Goal: Task Accomplishment & Management: Manage account settings

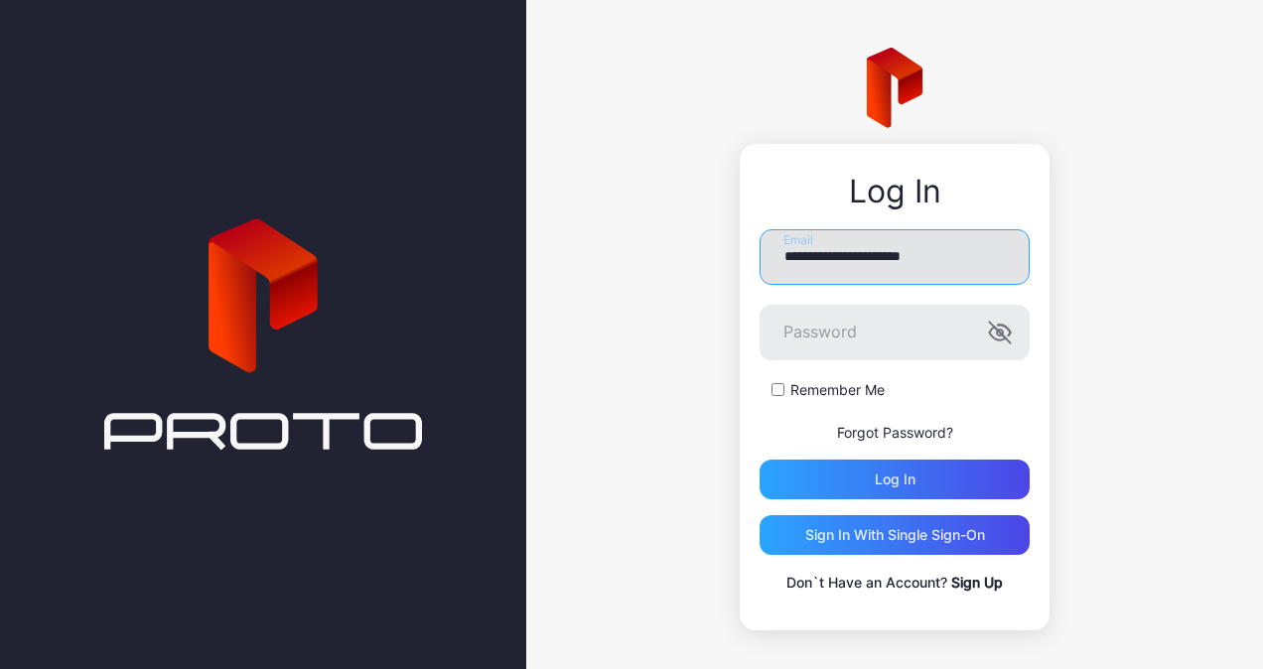
click at [828, 278] on input "**********" at bounding box center [895, 257] width 270 height 56
drag, startPoint x: 696, startPoint y: 465, endPoint x: 707, endPoint y: 453, distance: 16.2
click at [701, 460] on div "**********" at bounding box center [894, 339] width 737 height 678
drag, startPoint x: 840, startPoint y: 252, endPoint x: 845, endPoint y: 274, distance: 22.4
click at [840, 252] on input "**********" at bounding box center [895, 257] width 270 height 56
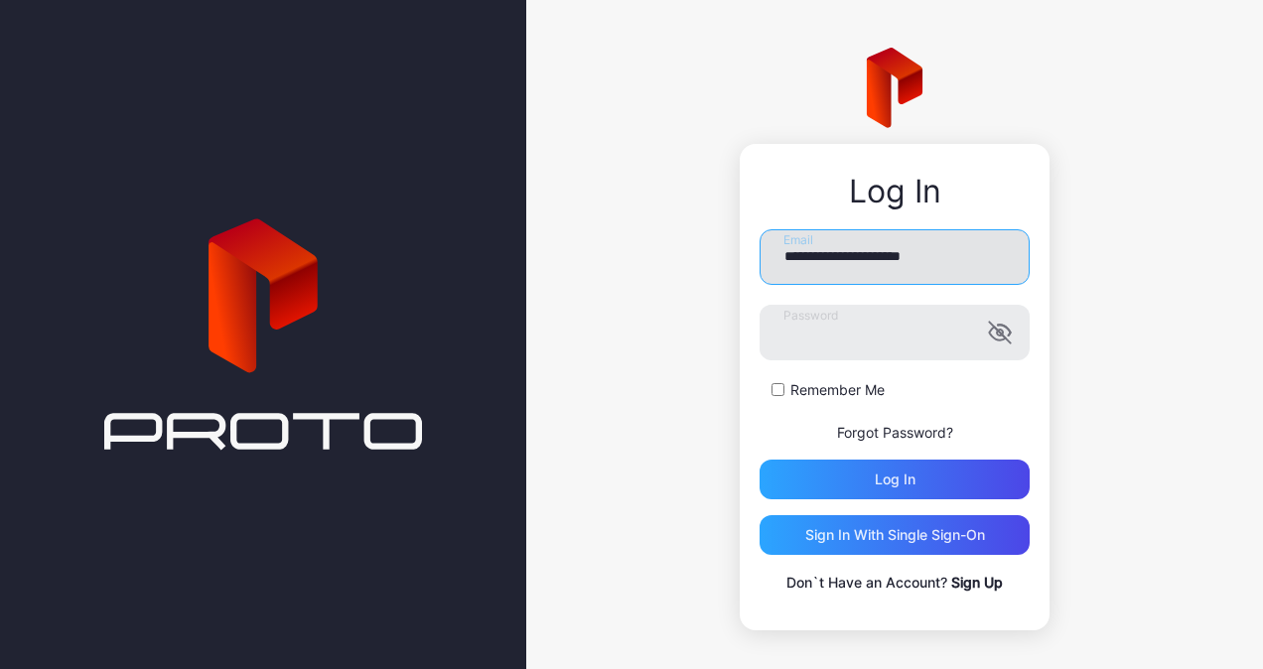
type input "**********"
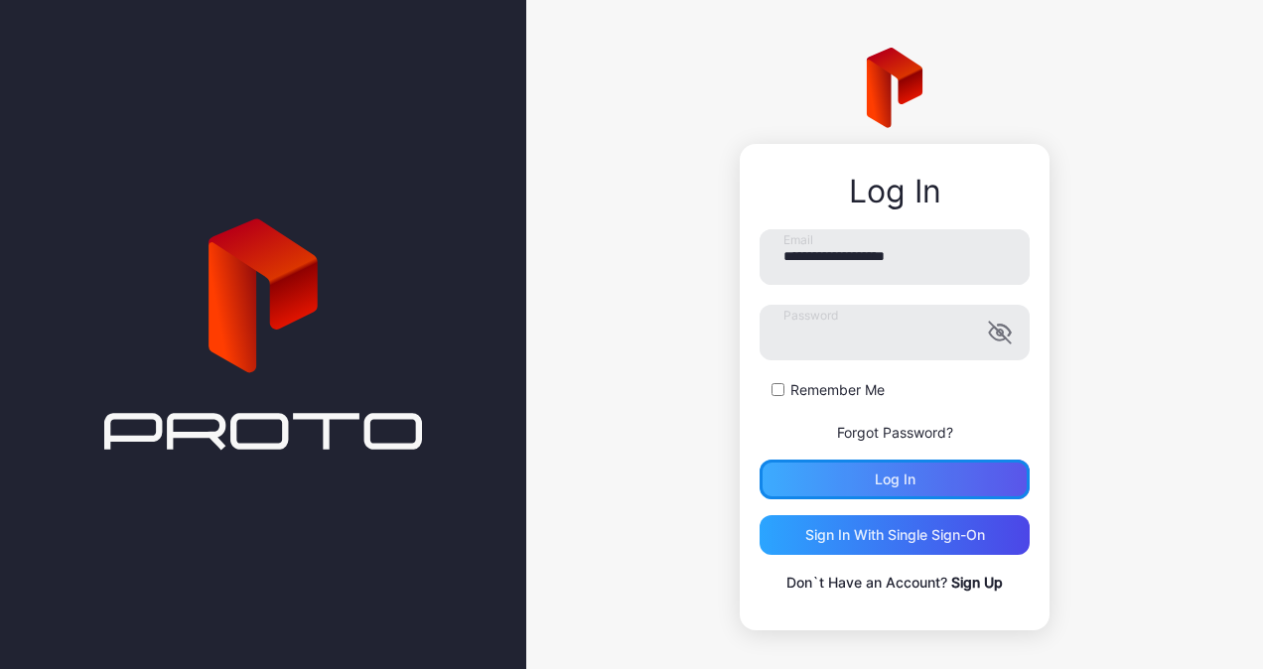
click at [825, 493] on div "Log in" at bounding box center [895, 480] width 270 height 40
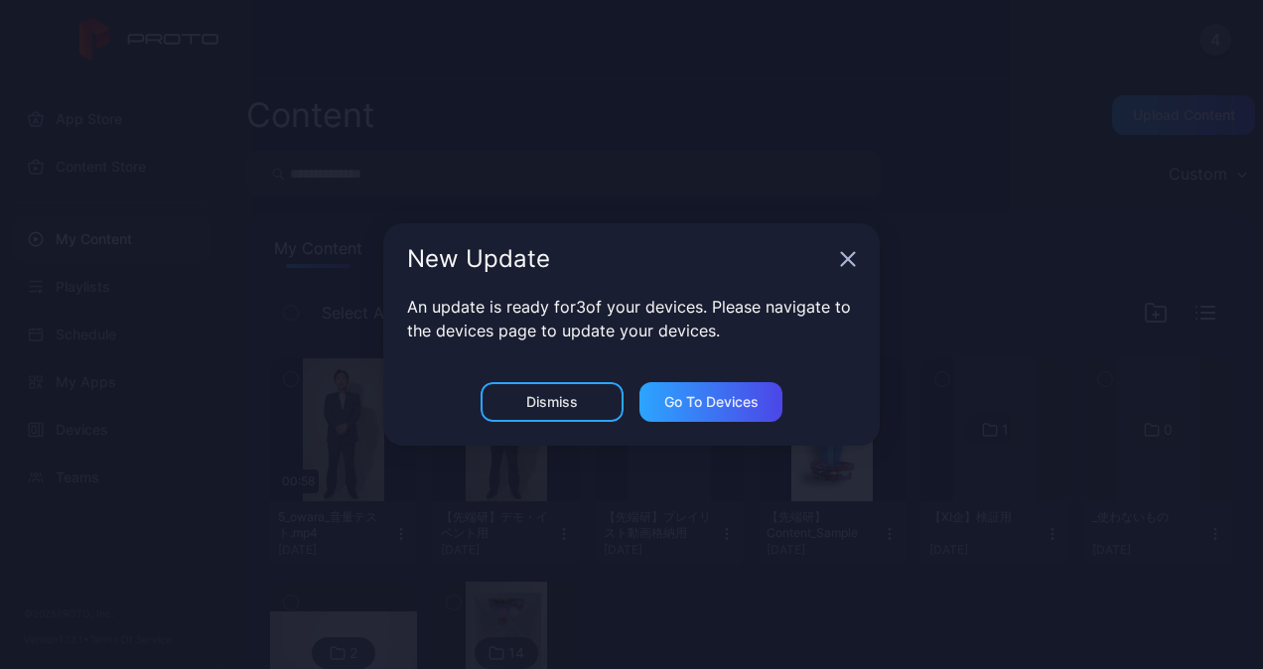
click at [175, 465] on div "New Update An update is ready for 3 of your devices. Please navigate to the dev…" at bounding box center [631, 334] width 1263 height 669
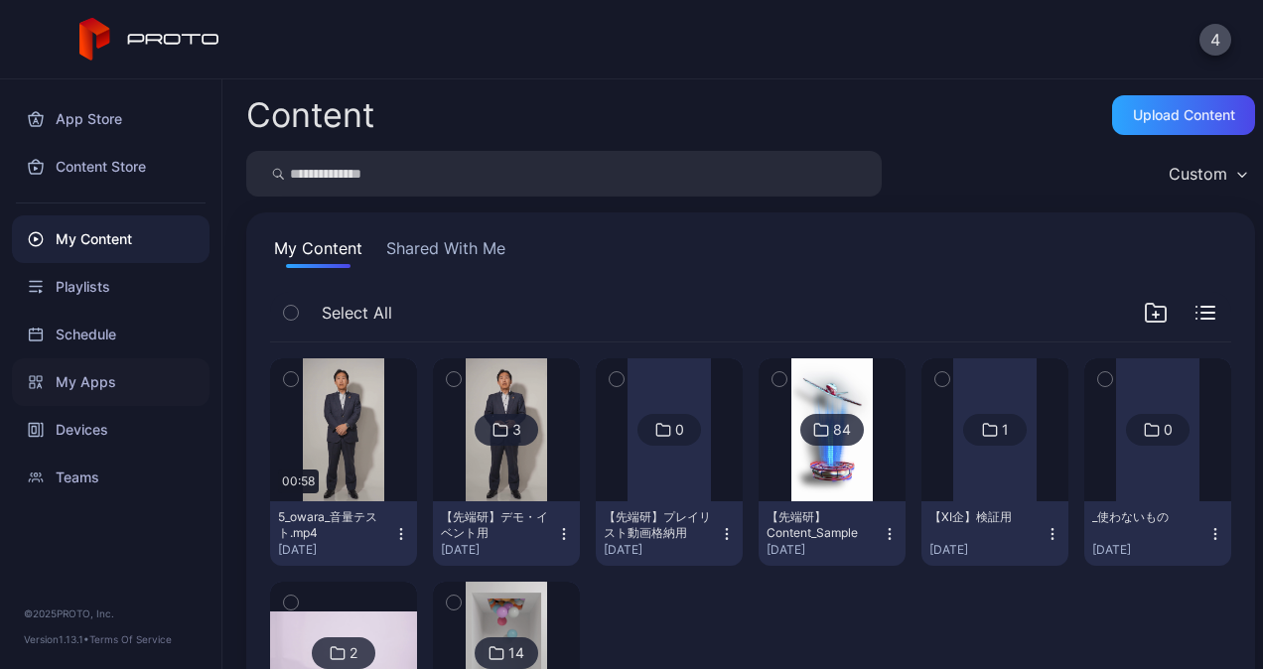
click at [85, 396] on div "My Apps" at bounding box center [111, 383] width 198 height 48
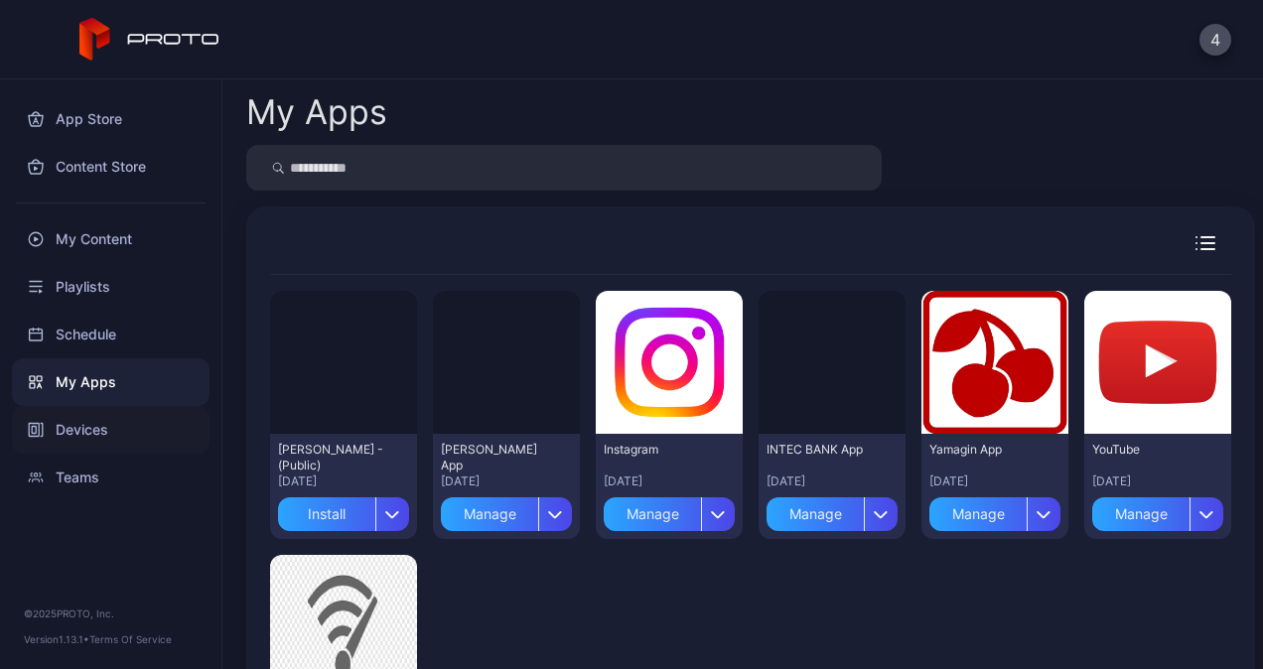
click at [82, 420] on div "Devices" at bounding box center [111, 430] width 198 height 48
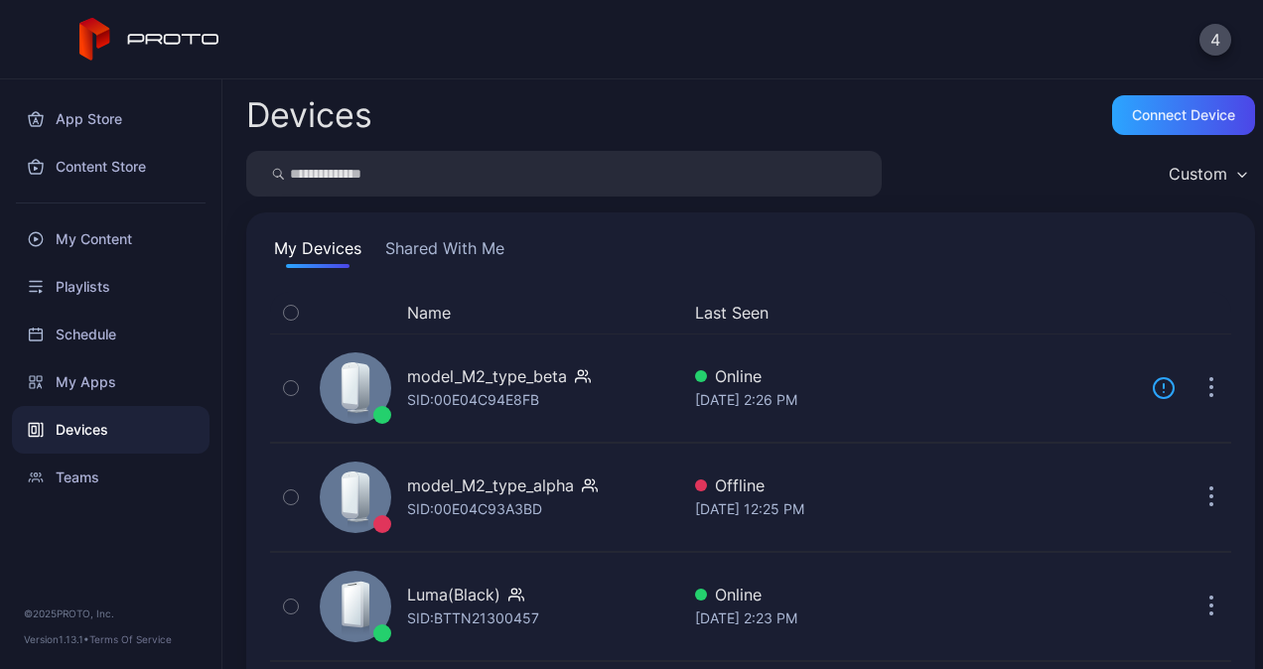
click at [443, 254] on button "Shared With Me" at bounding box center [444, 252] width 127 height 32
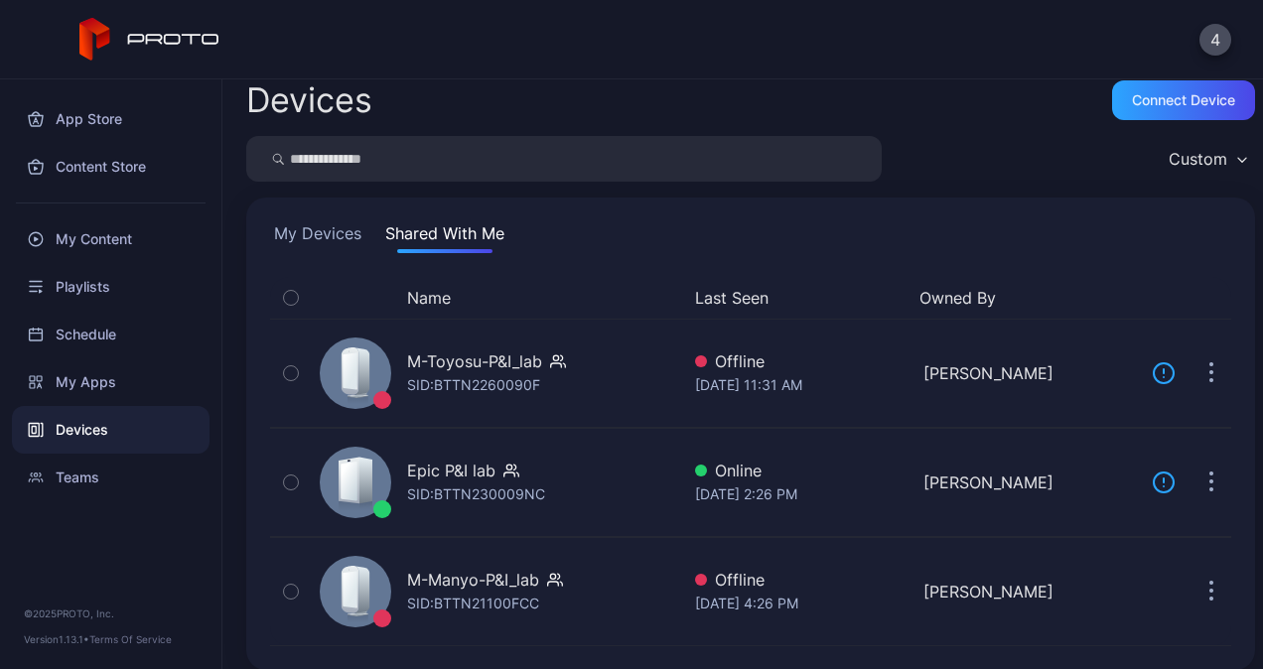
scroll to position [30, 0]
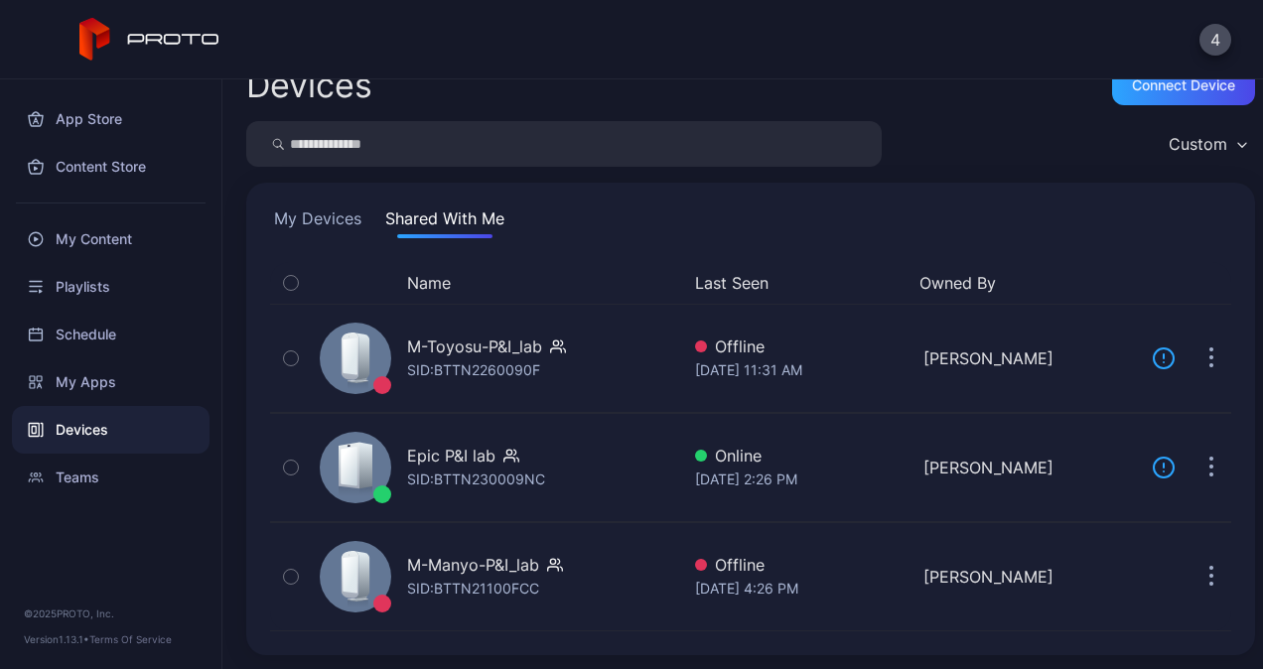
click at [334, 217] on button "My Devices" at bounding box center [317, 223] width 95 height 32
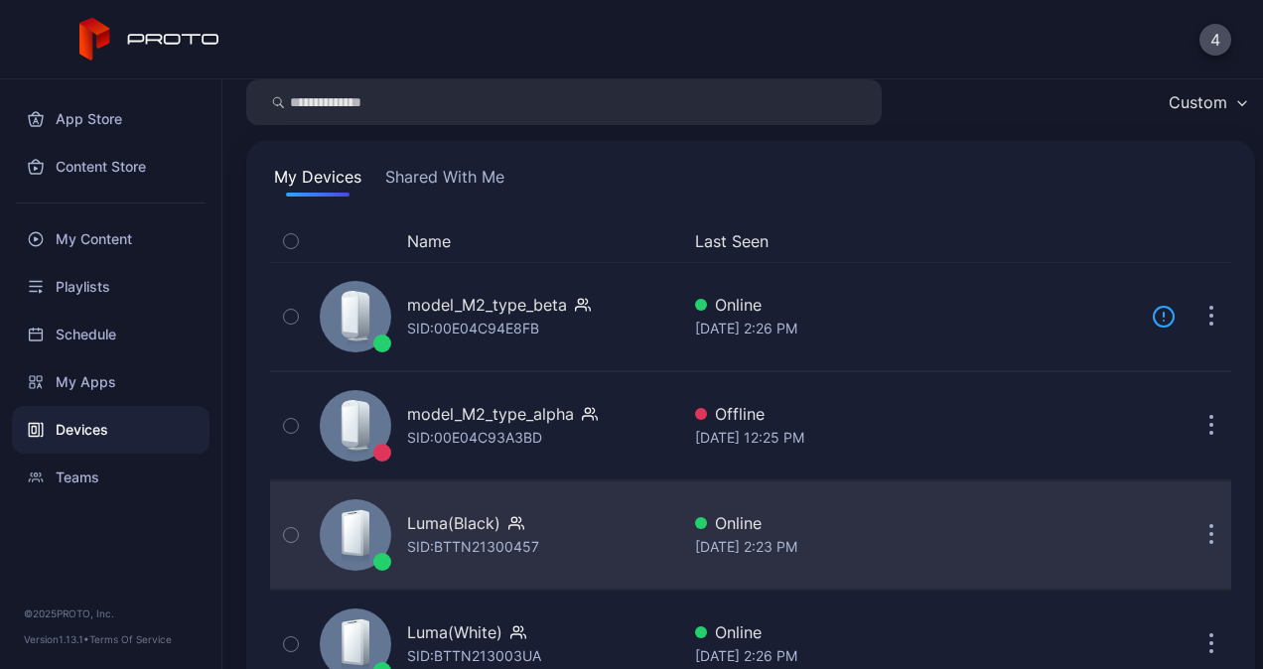
scroll to position [138, 0]
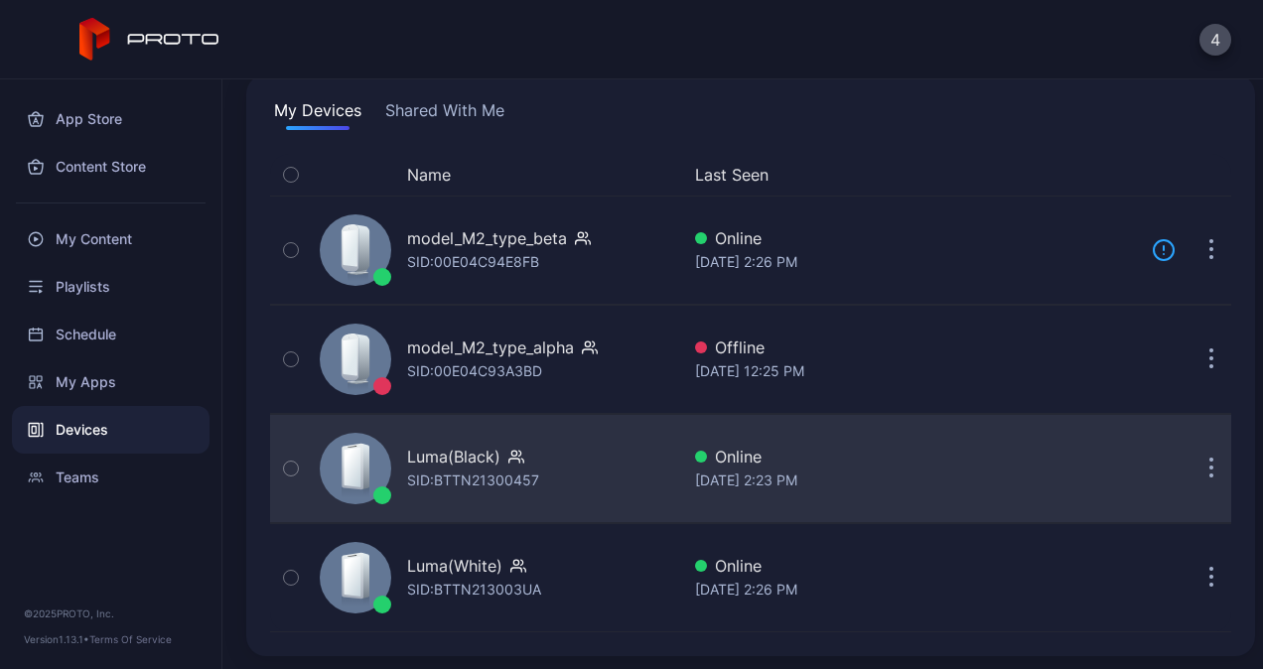
click at [1192, 460] on button "button" at bounding box center [1212, 469] width 40 height 40
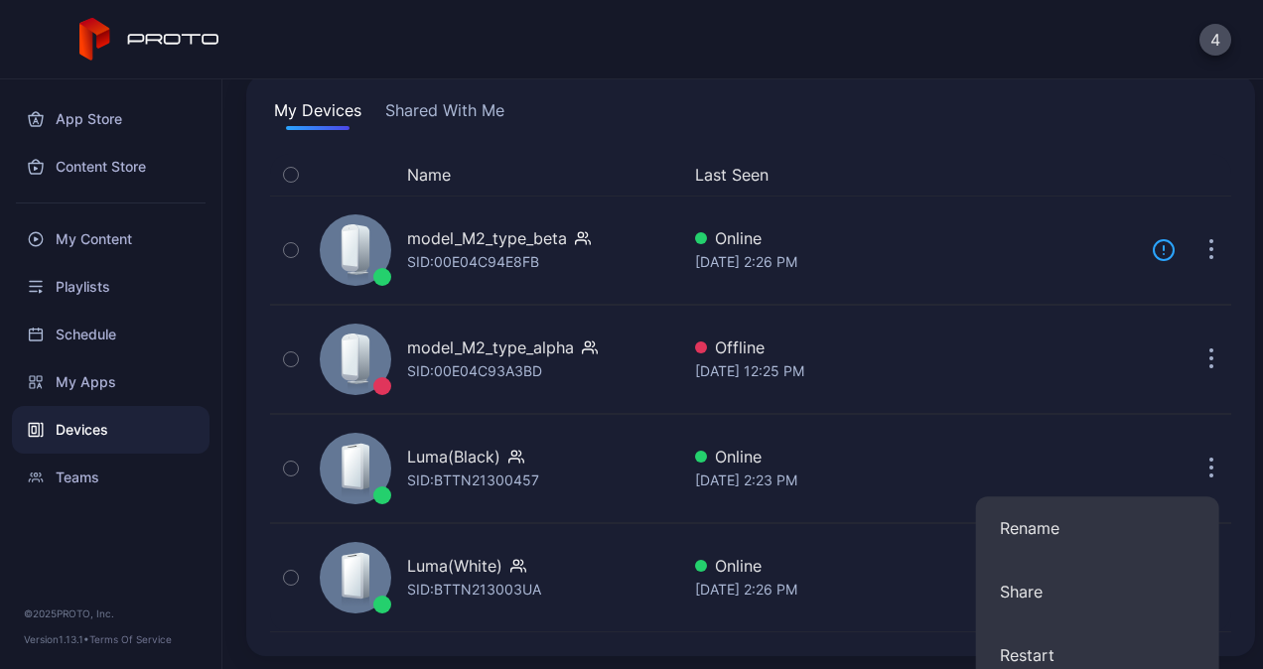
scroll to position [337, 0]
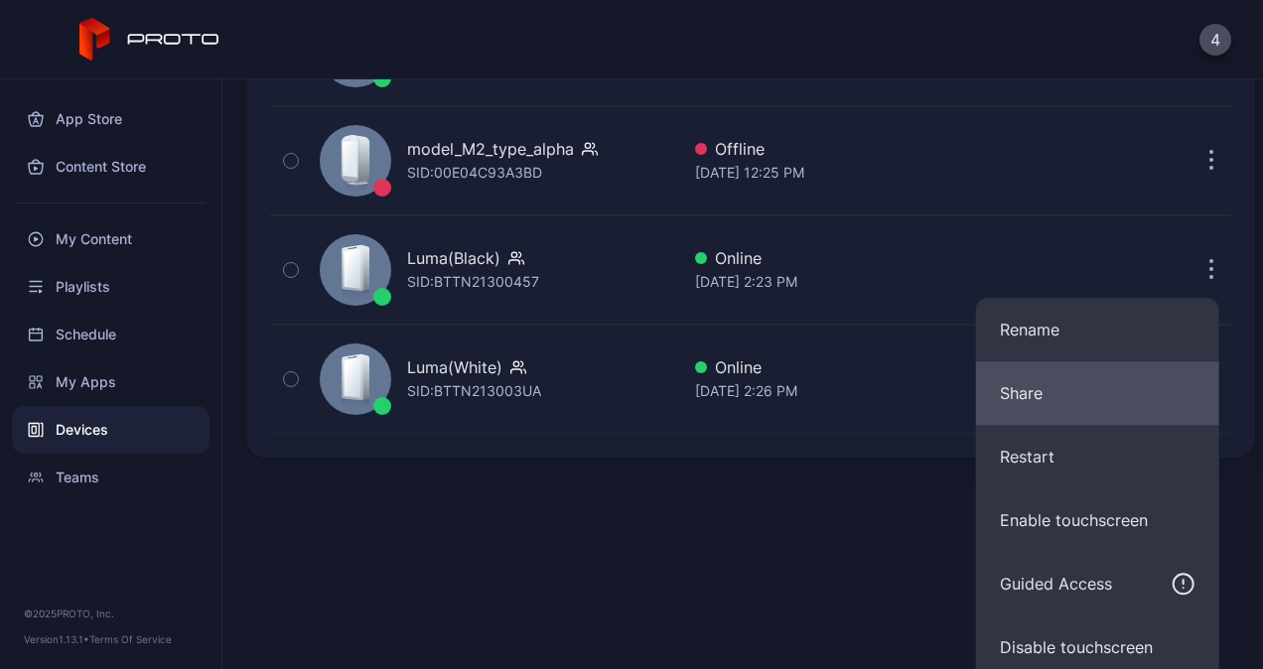
click at [1035, 409] on button "Share" at bounding box center [1097, 394] width 243 height 64
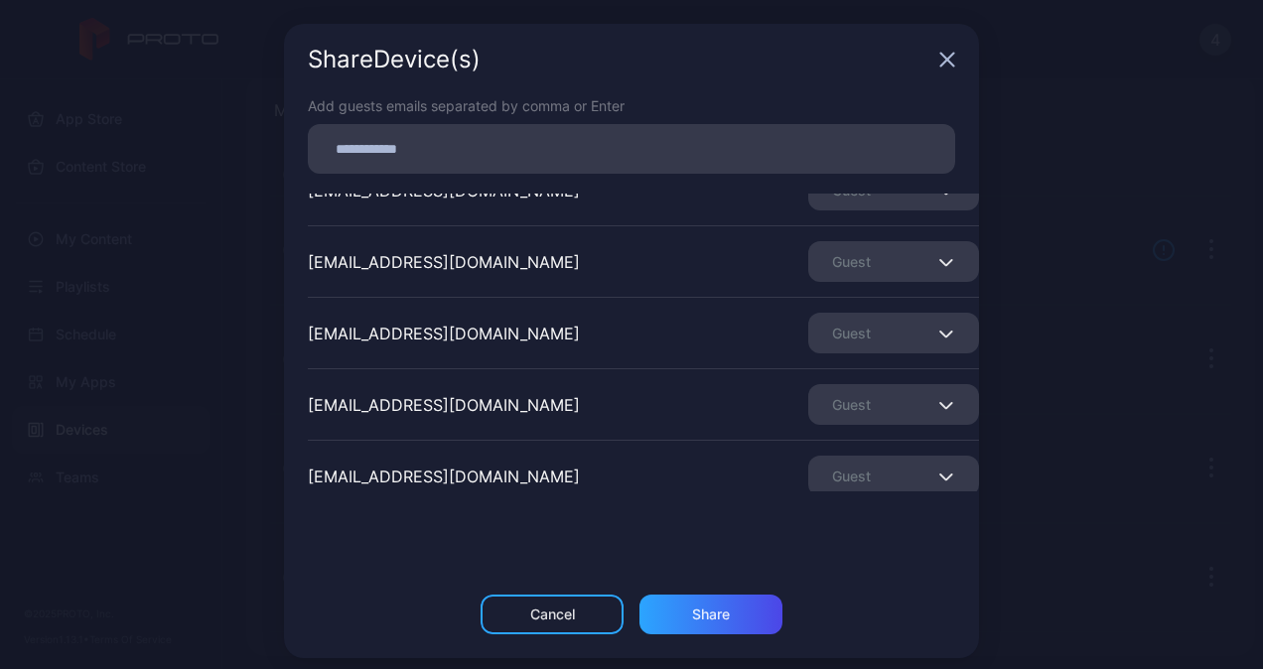
scroll to position [489, 0]
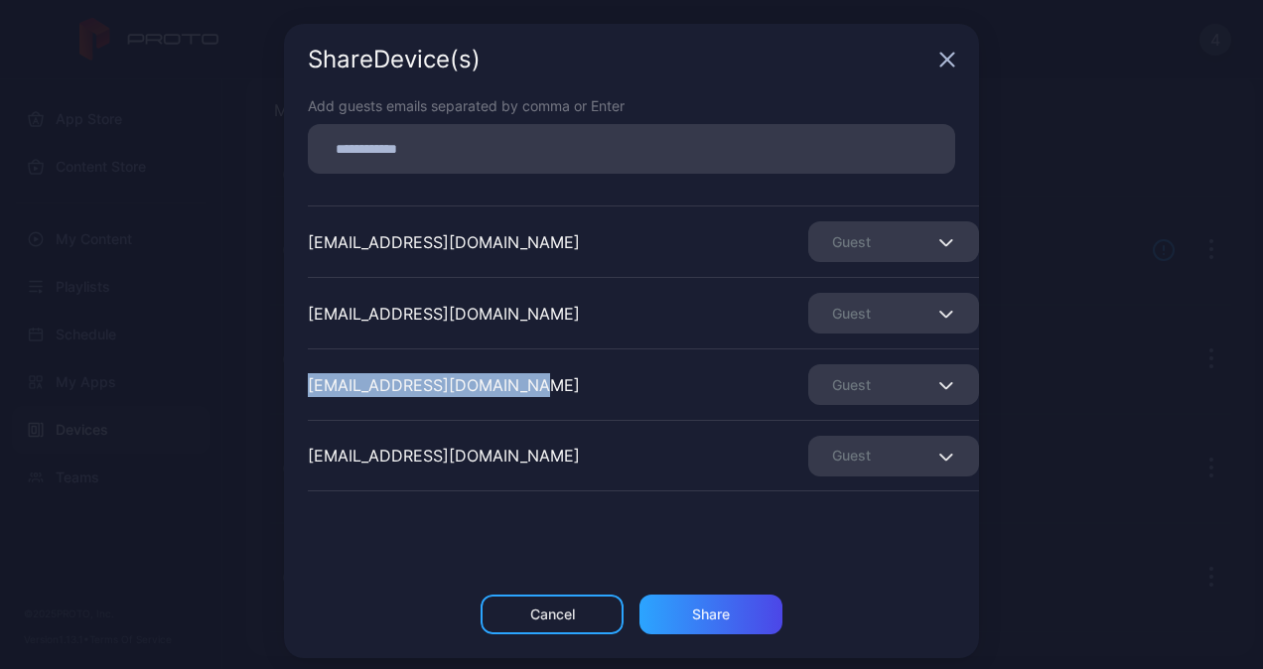
drag, startPoint x: 296, startPoint y: 391, endPoint x: 524, endPoint y: 388, distance: 228.4
click at [524, 388] on div "[EMAIL_ADDRESS][DOMAIN_NAME] Guest" at bounding box center [643, 385] width 671 height 72
click at [117, 423] on div "Share Device (s) Add guests emails separated by comma or Enter [EMAIL_ADDRESS][…" at bounding box center [631, 341] width 1263 height 682
